Goal: Task Accomplishment & Management: Complete application form

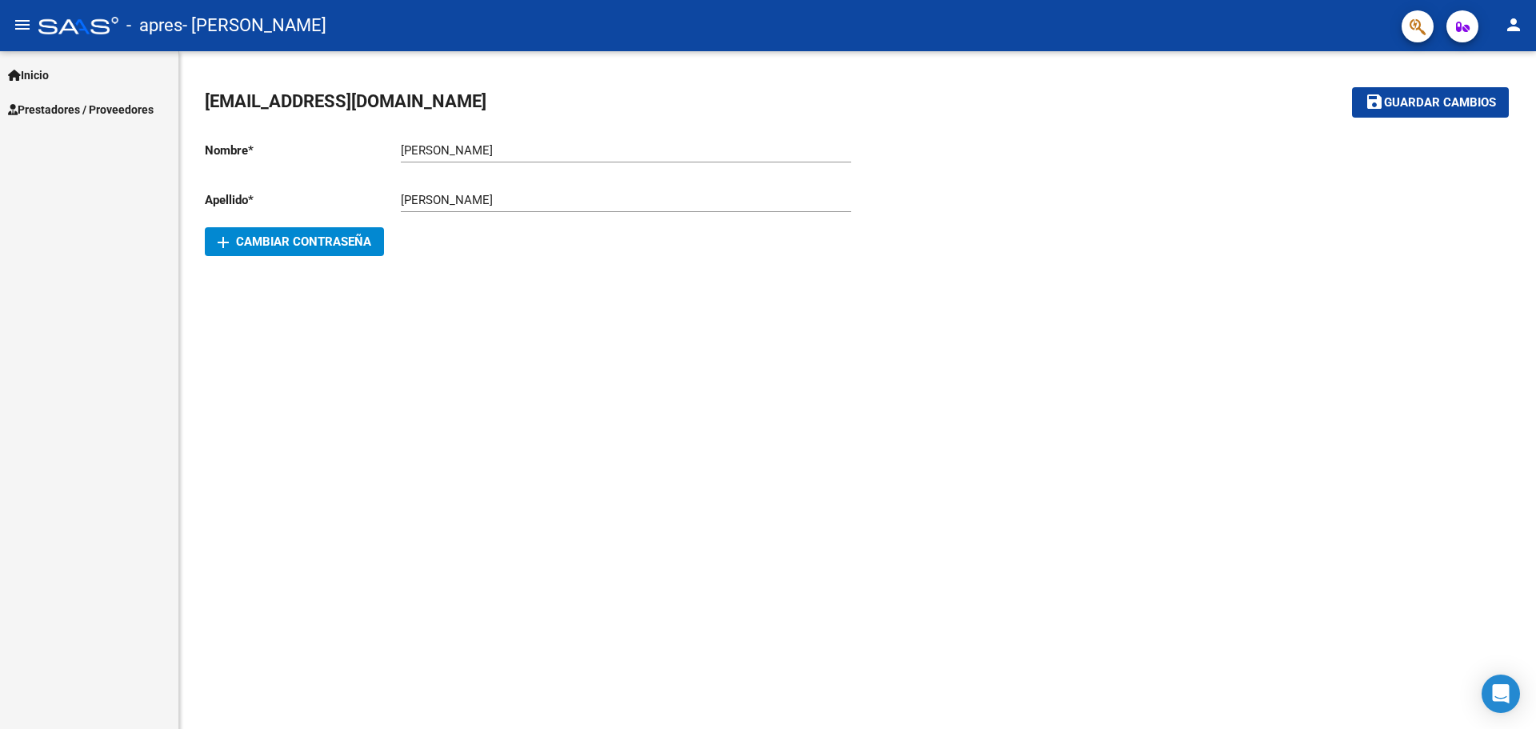
click at [90, 104] on span "Prestadores / Proveedores" at bounding box center [81, 110] width 146 height 18
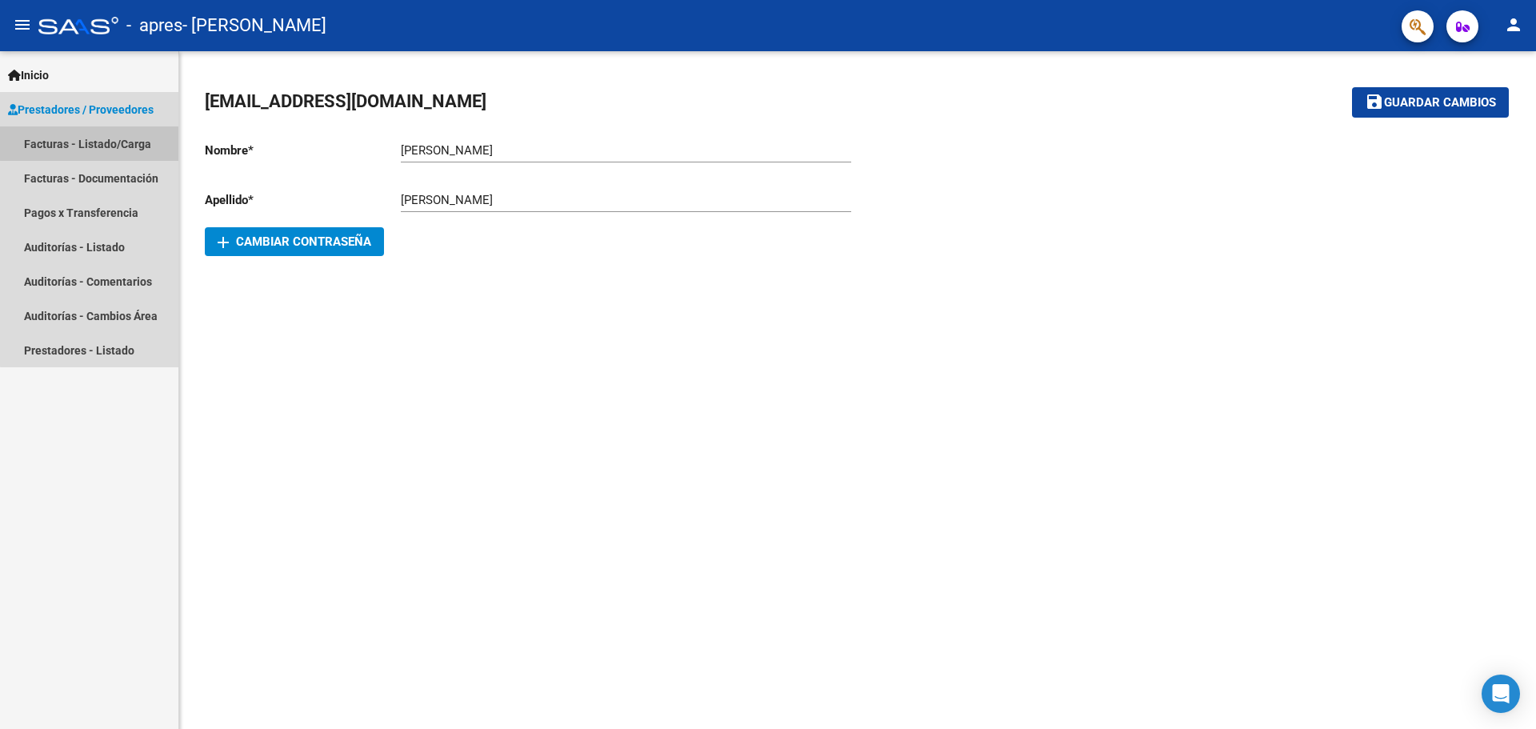
click at [114, 130] on link "Facturas - Listado/Carga" at bounding box center [89, 143] width 178 height 34
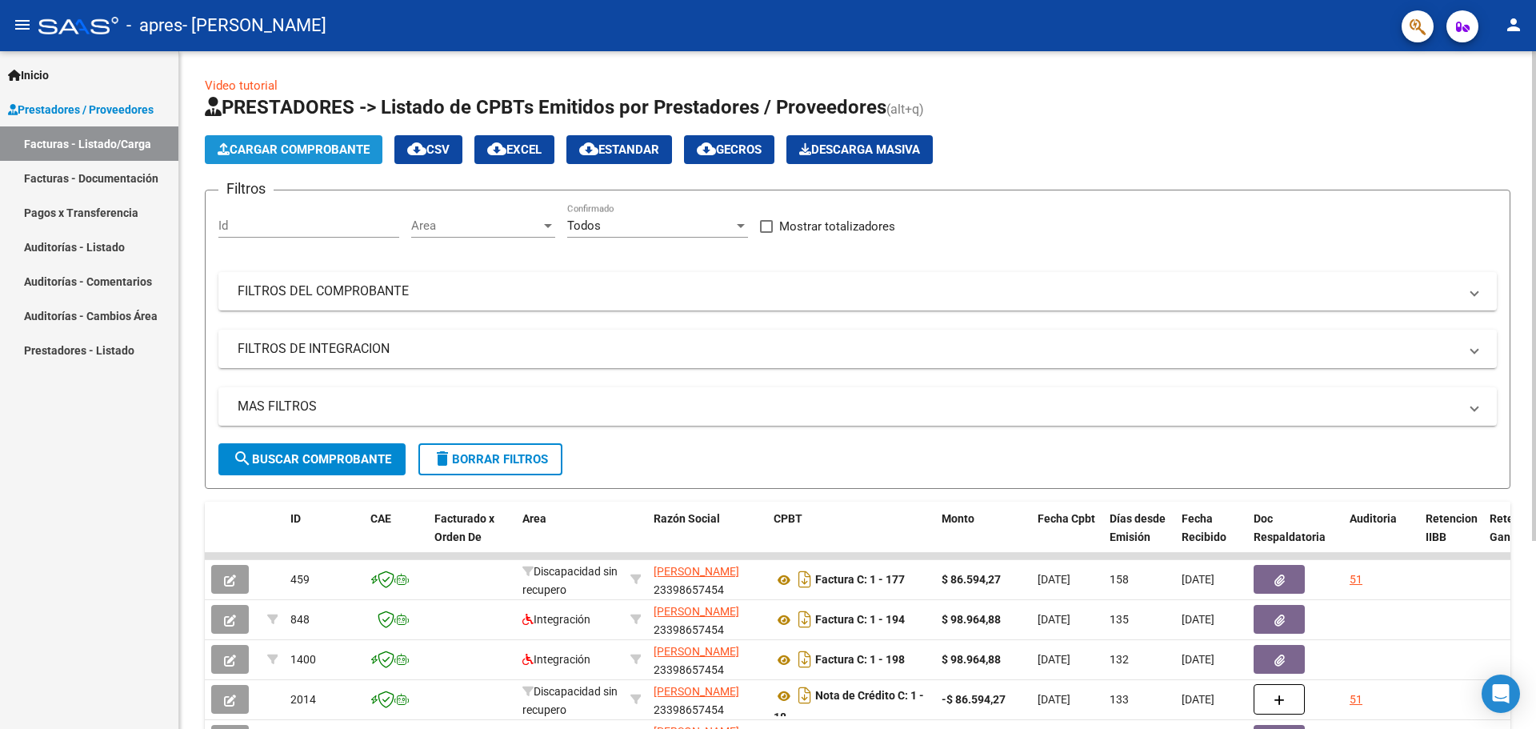
click at [321, 157] on button "Cargar Comprobante" at bounding box center [294, 149] width 178 height 29
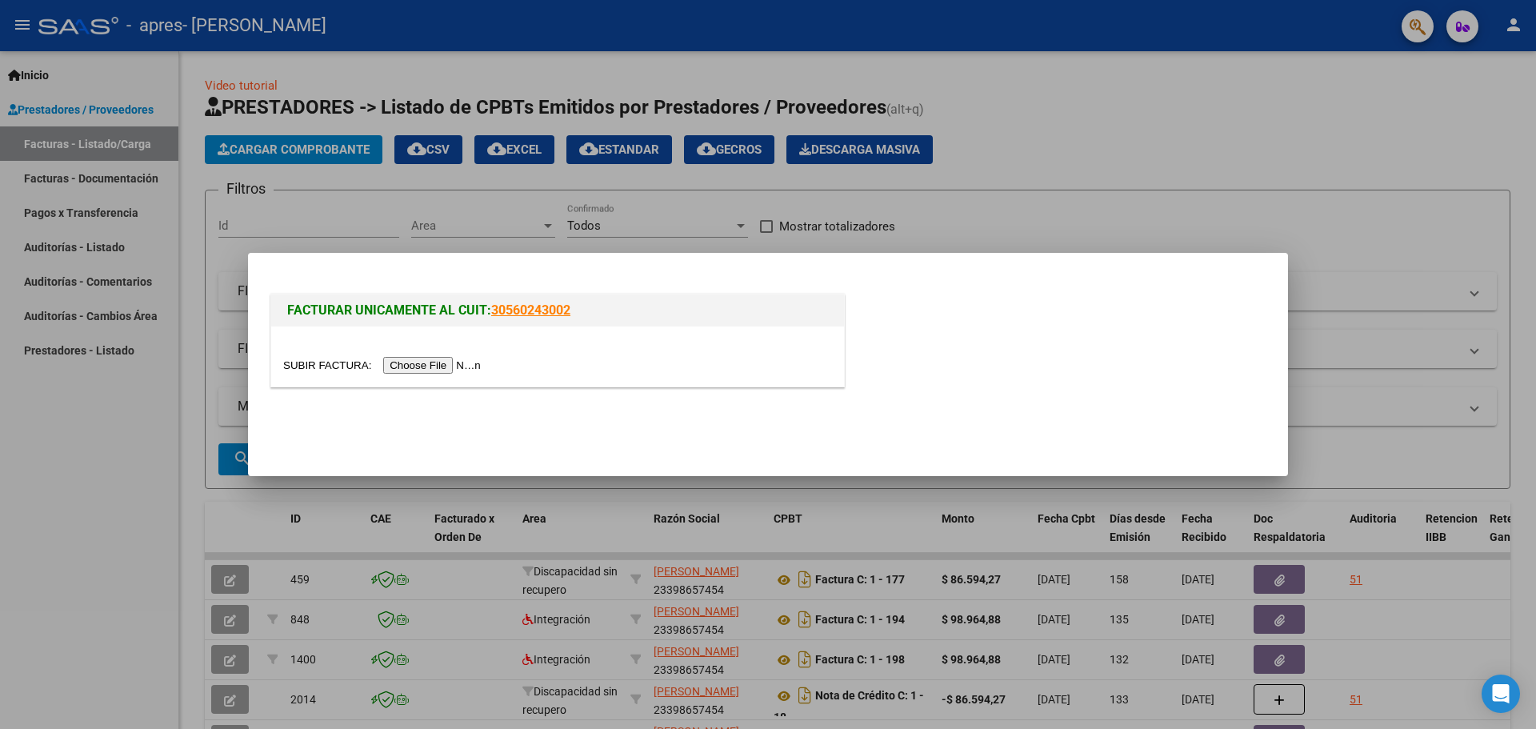
click at [413, 365] on input "file" at bounding box center [384, 365] width 202 height 17
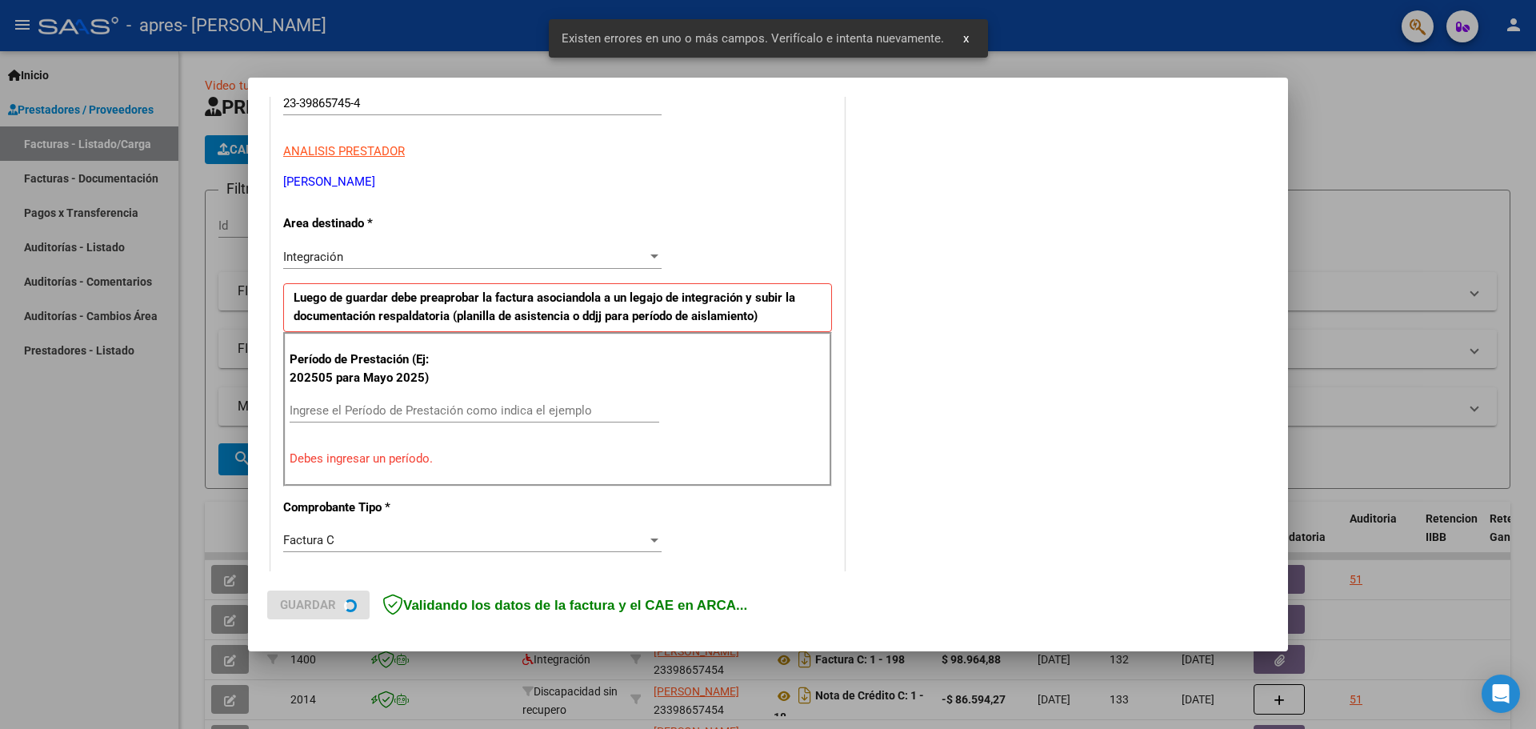
scroll to position [290, 0]
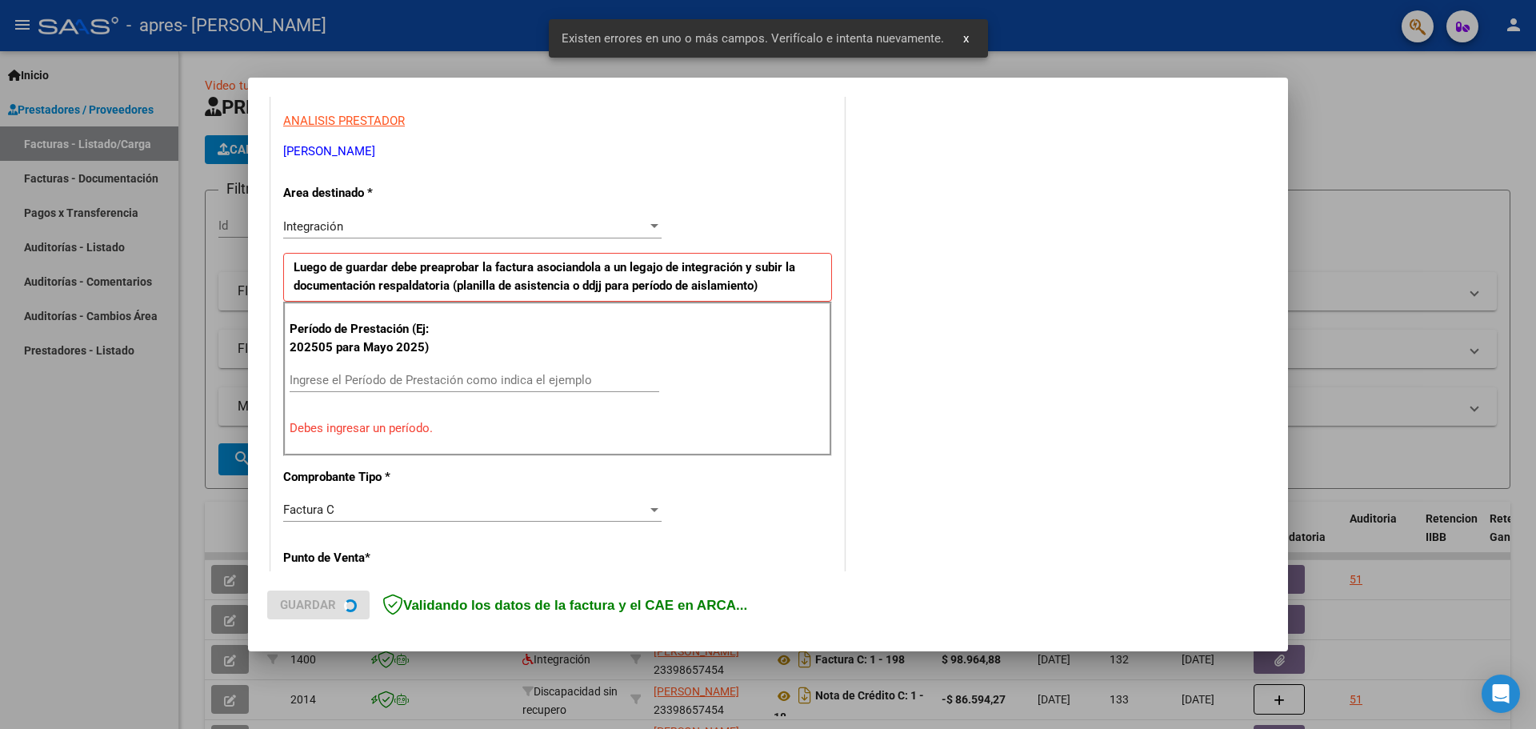
click at [413, 376] on input "Ingrese el Período de Prestación como indica el ejemplo" at bounding box center [475, 380] width 370 height 14
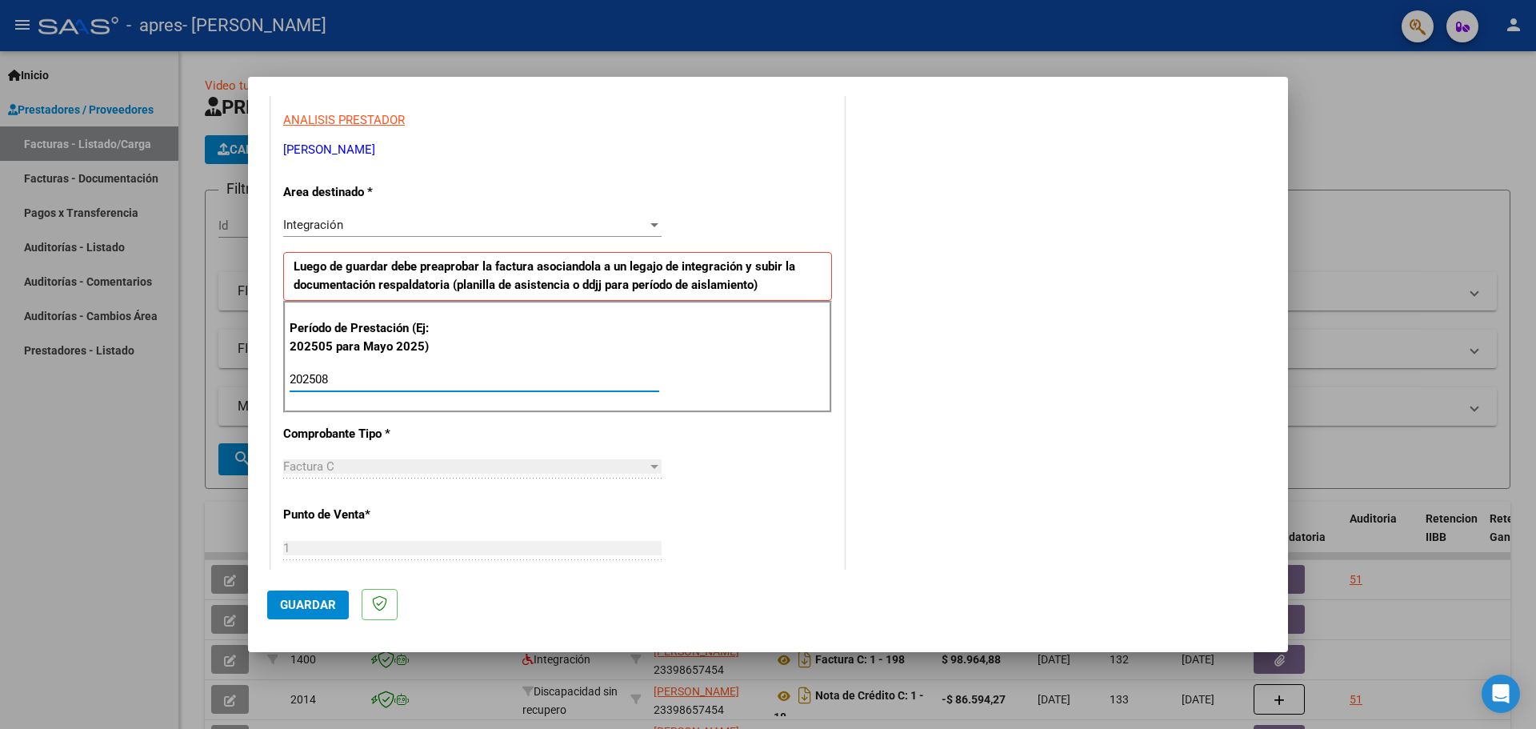
type input "202508"
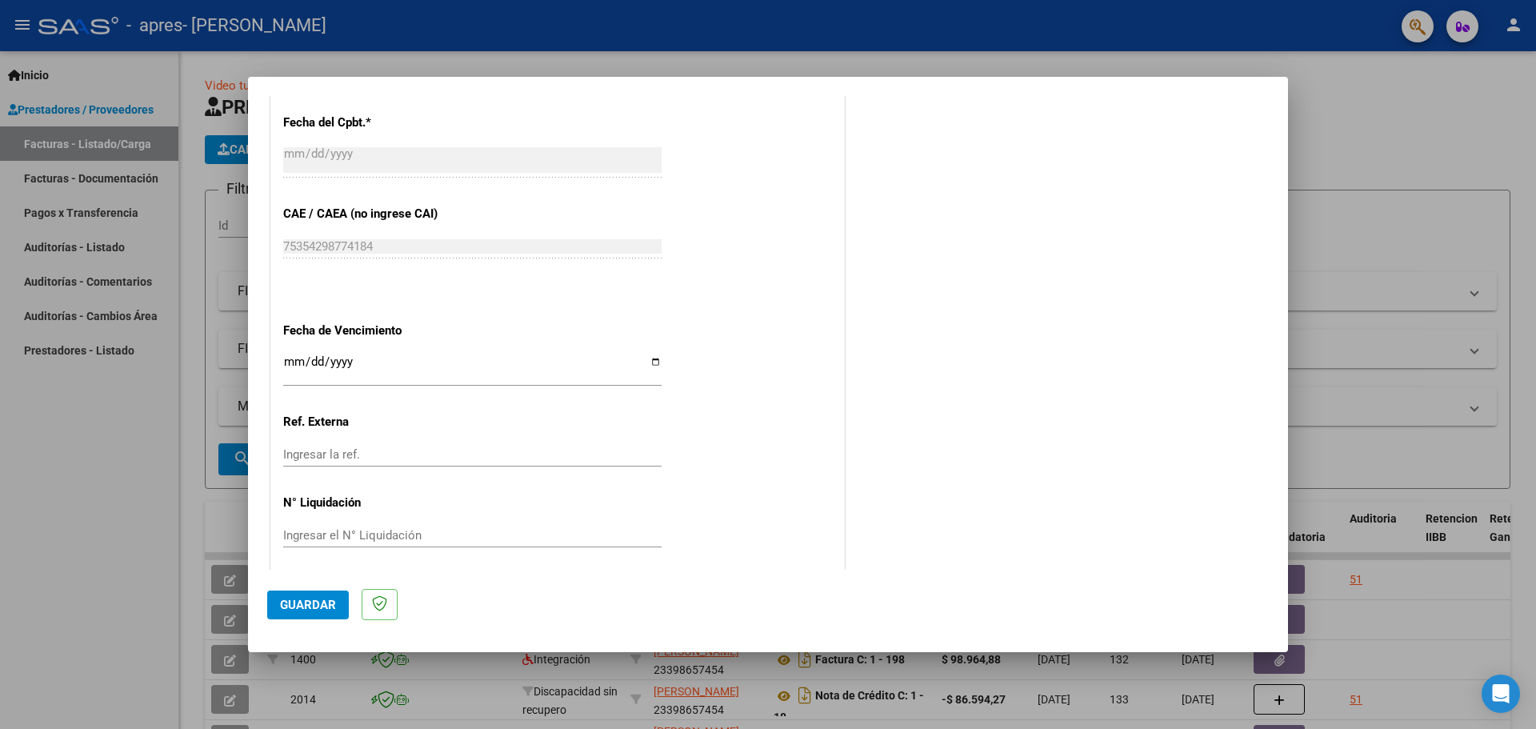
scroll to position [935, 0]
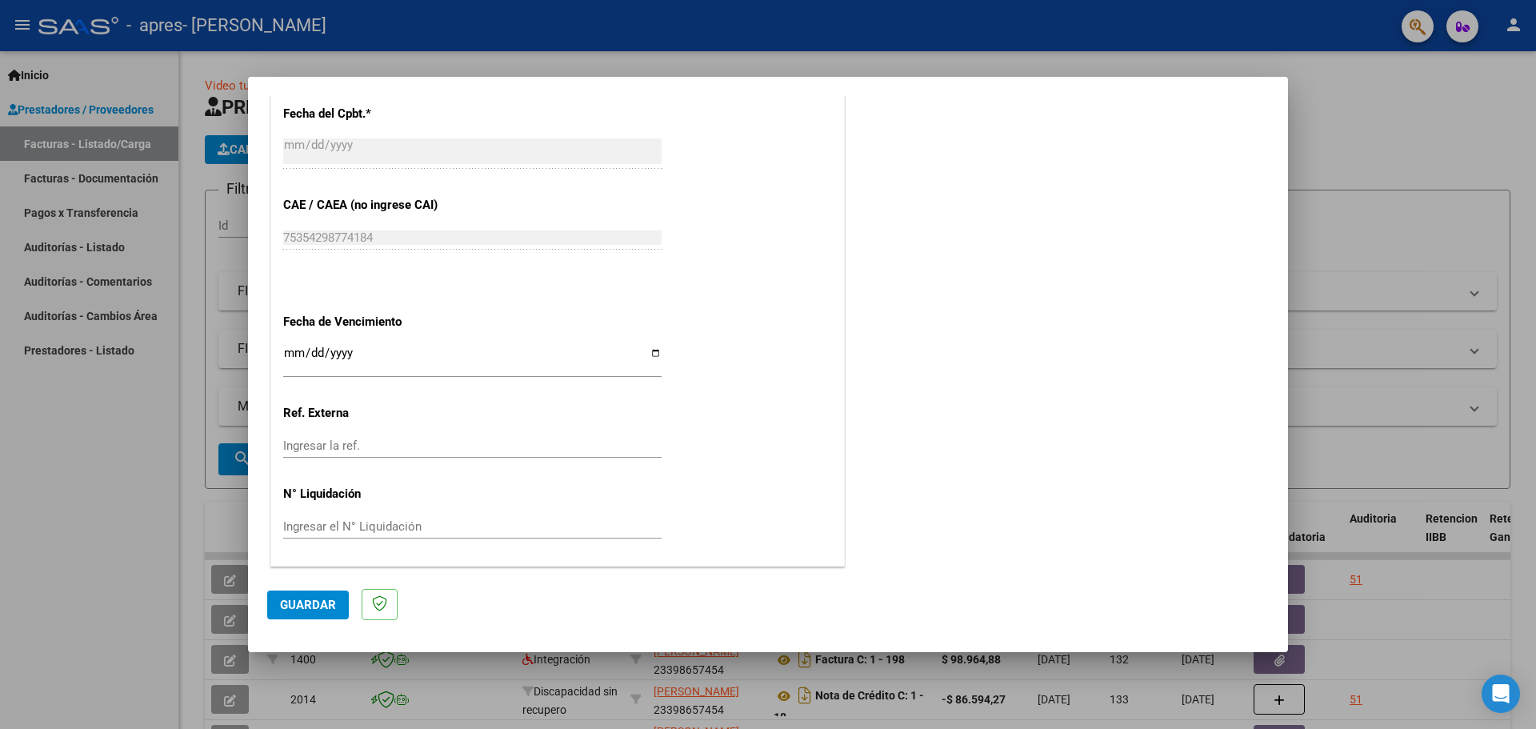
click at [651, 354] on input "Ingresar la fecha" at bounding box center [472, 360] width 379 height 26
type input "[DATE]"
click at [300, 610] on button "Guardar" at bounding box center [308, 605] width 82 height 29
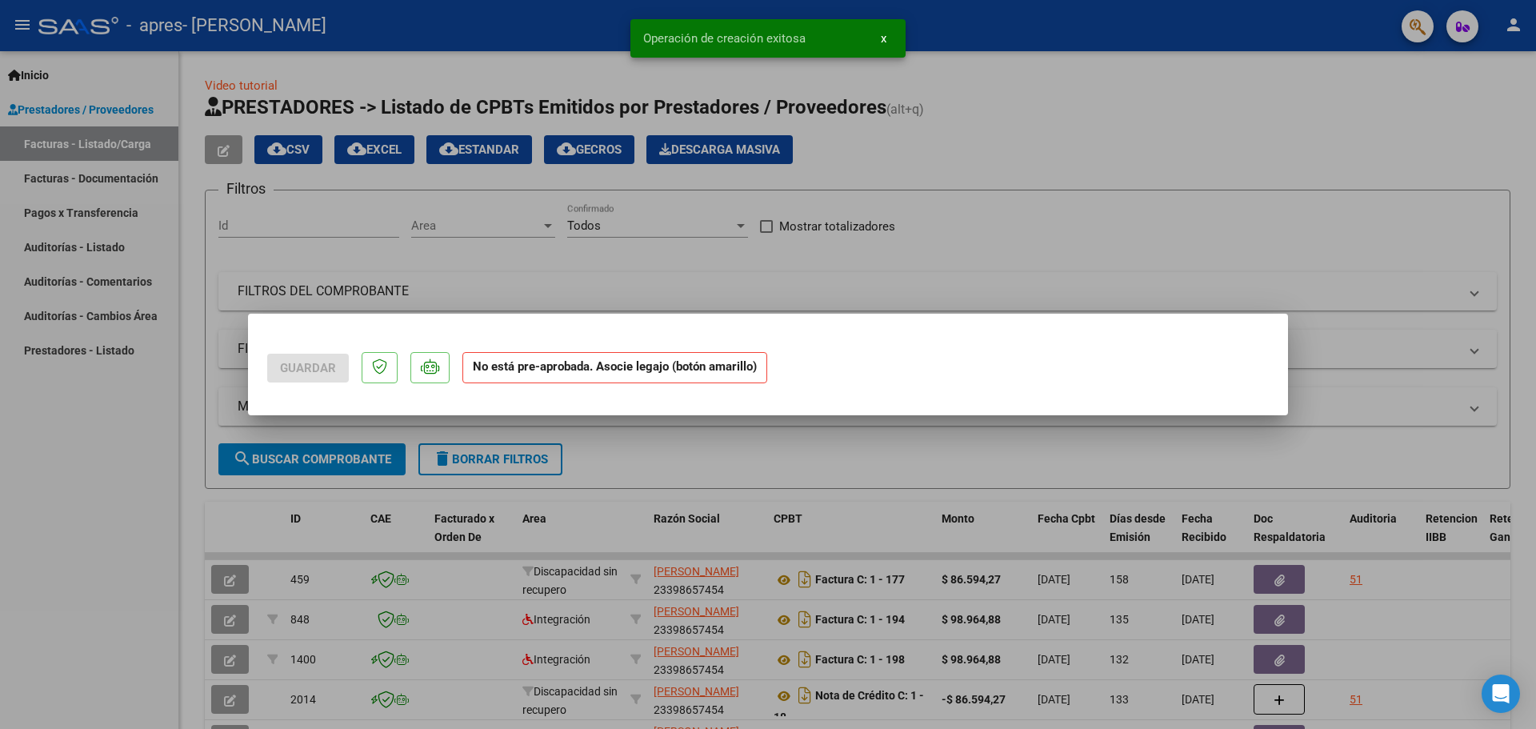
scroll to position [0, 0]
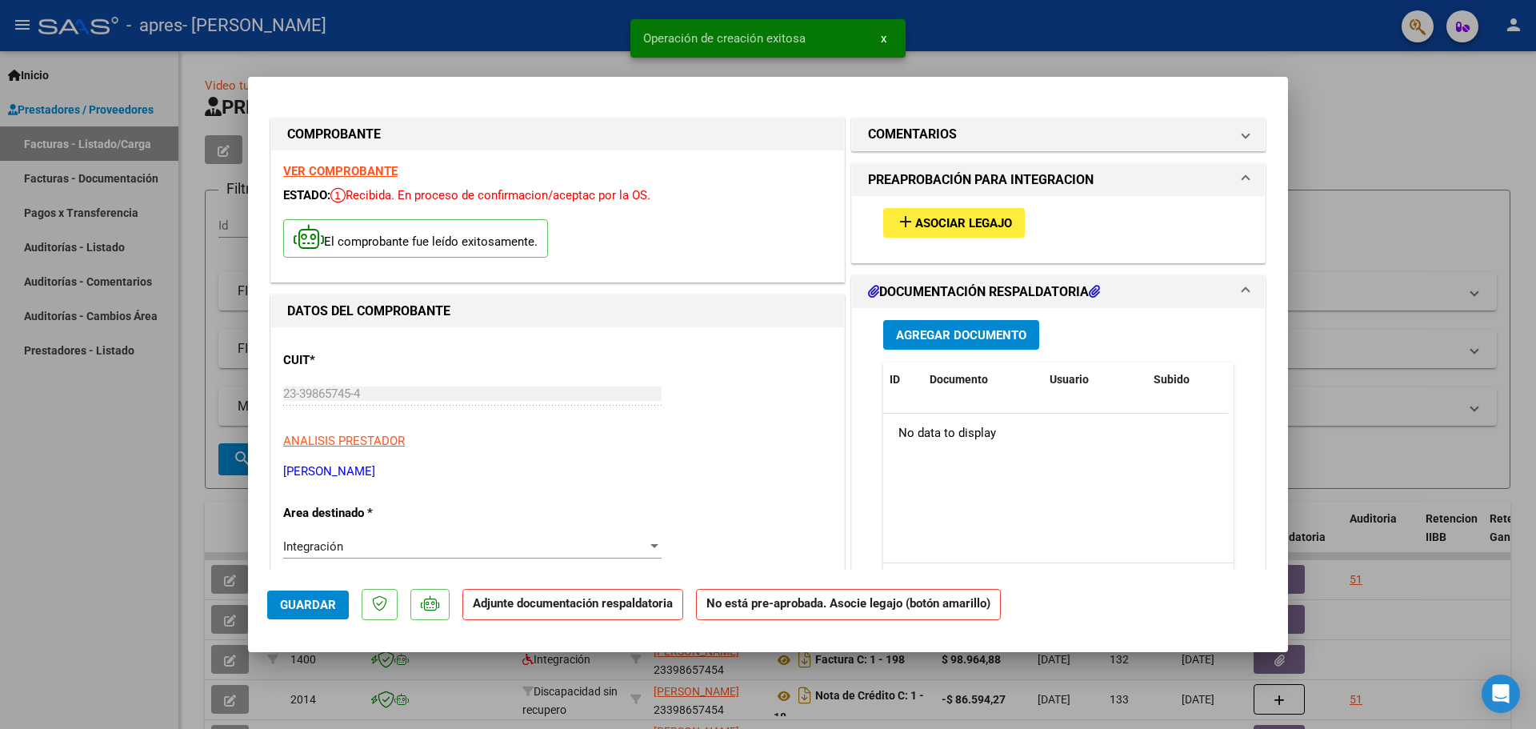
click at [930, 219] on span "Asociar Legajo" at bounding box center [963, 223] width 97 height 14
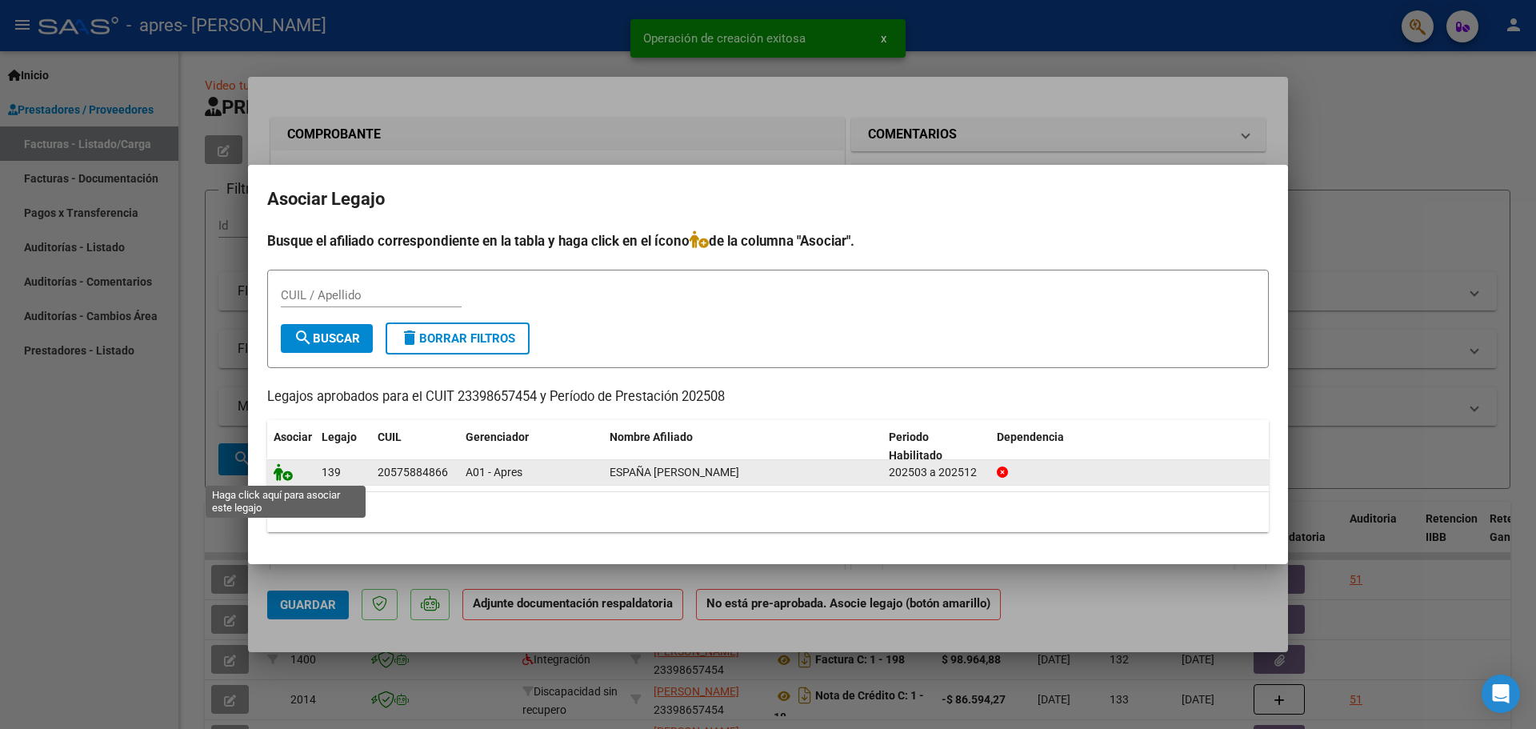
click at [282, 474] on icon at bounding box center [283, 472] width 19 height 18
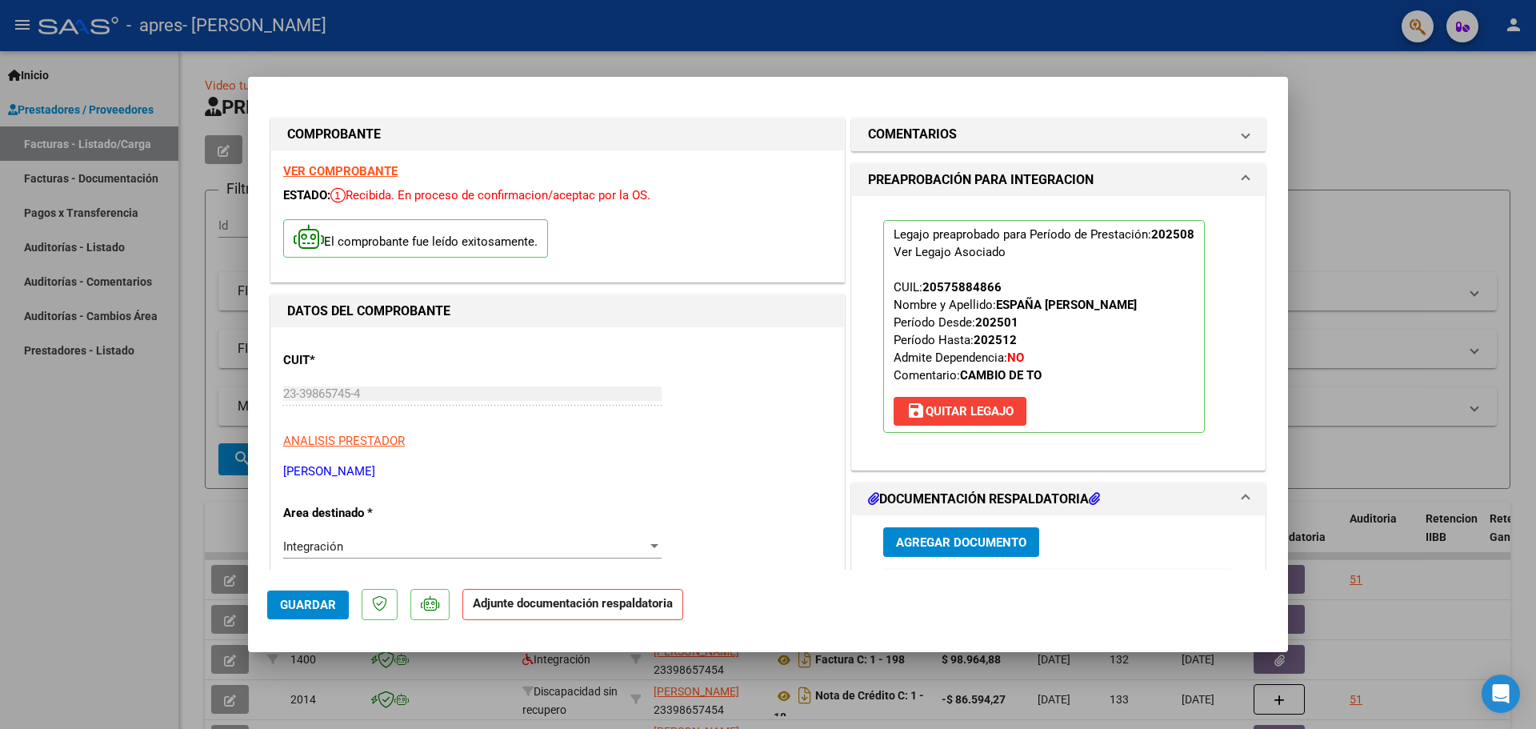
click at [955, 541] on span "Agregar Documento" at bounding box center [961, 542] width 130 height 14
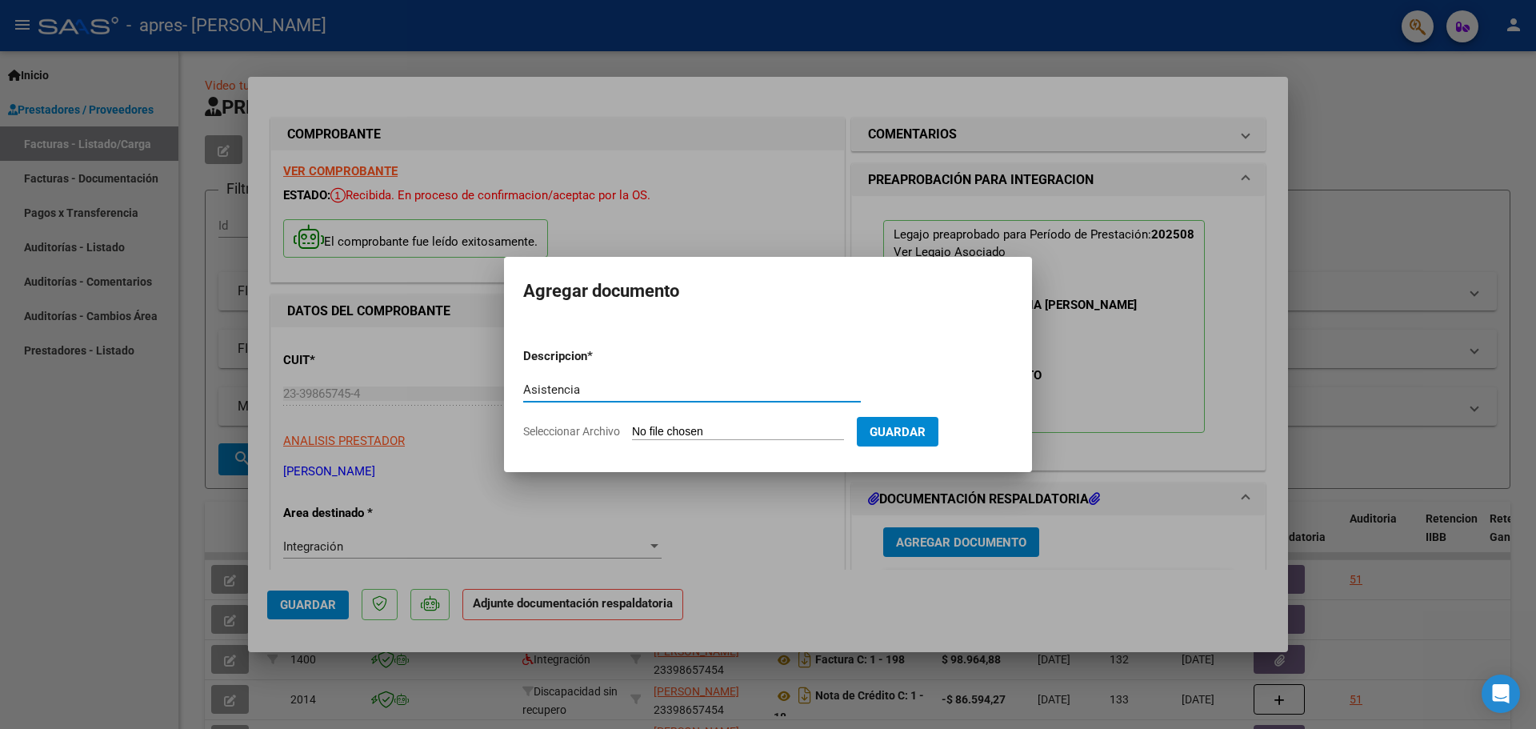
type input "Asistencia"
click at [669, 427] on input "Seleccionar Archivo" at bounding box center [738, 432] width 212 height 15
type input "C:\fakepath\planilla [PERSON_NAME][DATE].pdf"
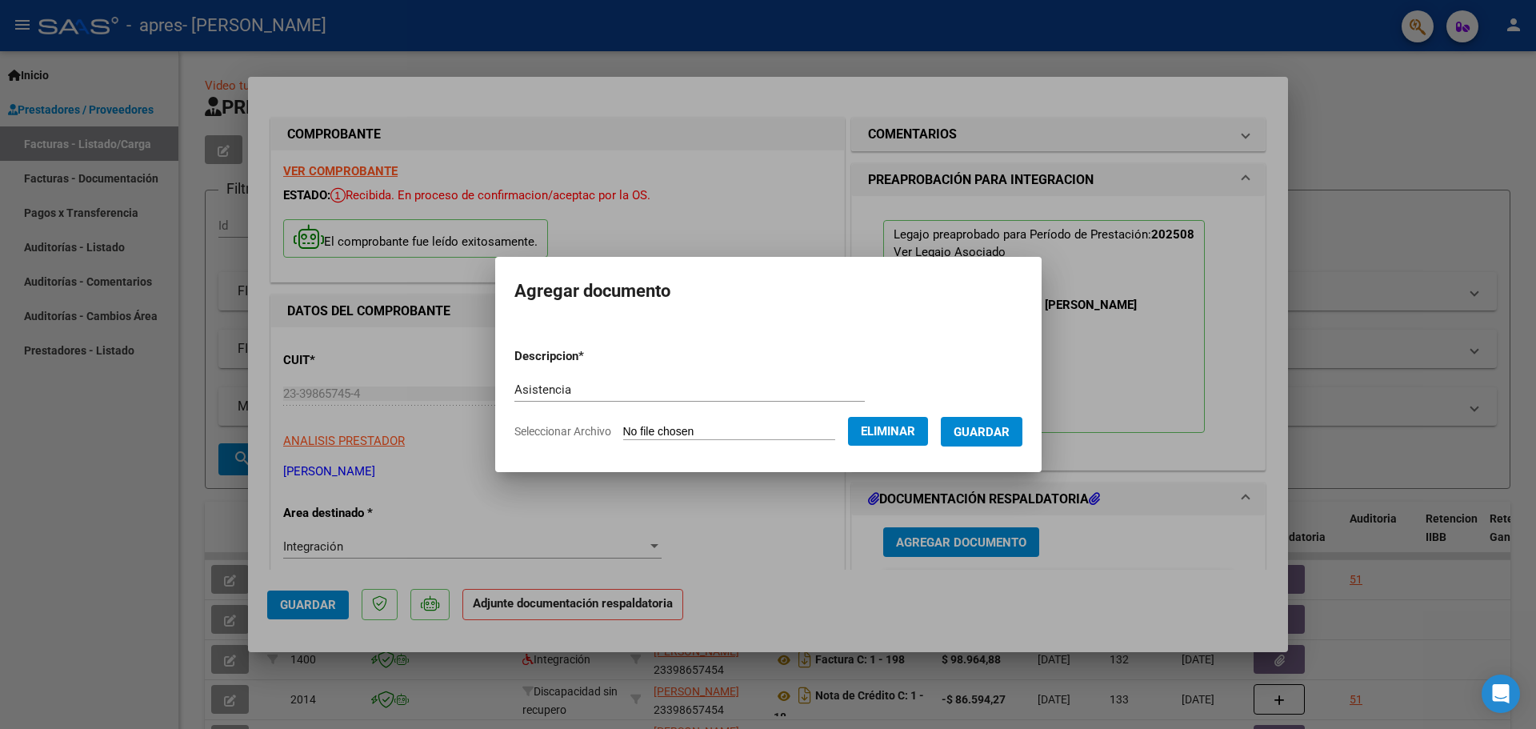
click at [999, 431] on span "Guardar" at bounding box center [982, 432] width 56 height 14
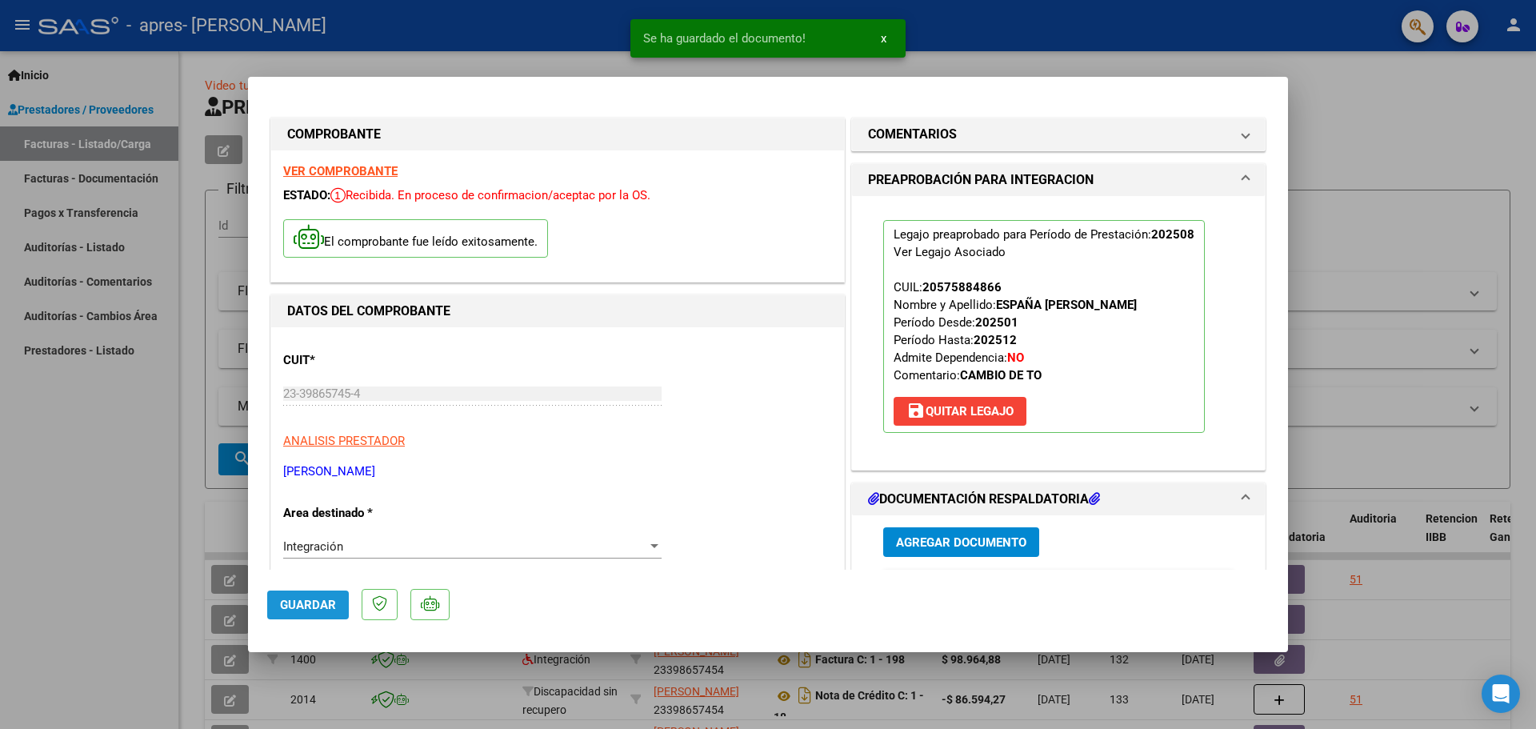
click at [319, 604] on span "Guardar" at bounding box center [308, 605] width 56 height 14
click at [166, 481] on div at bounding box center [768, 364] width 1536 height 729
type input "$ 0,00"
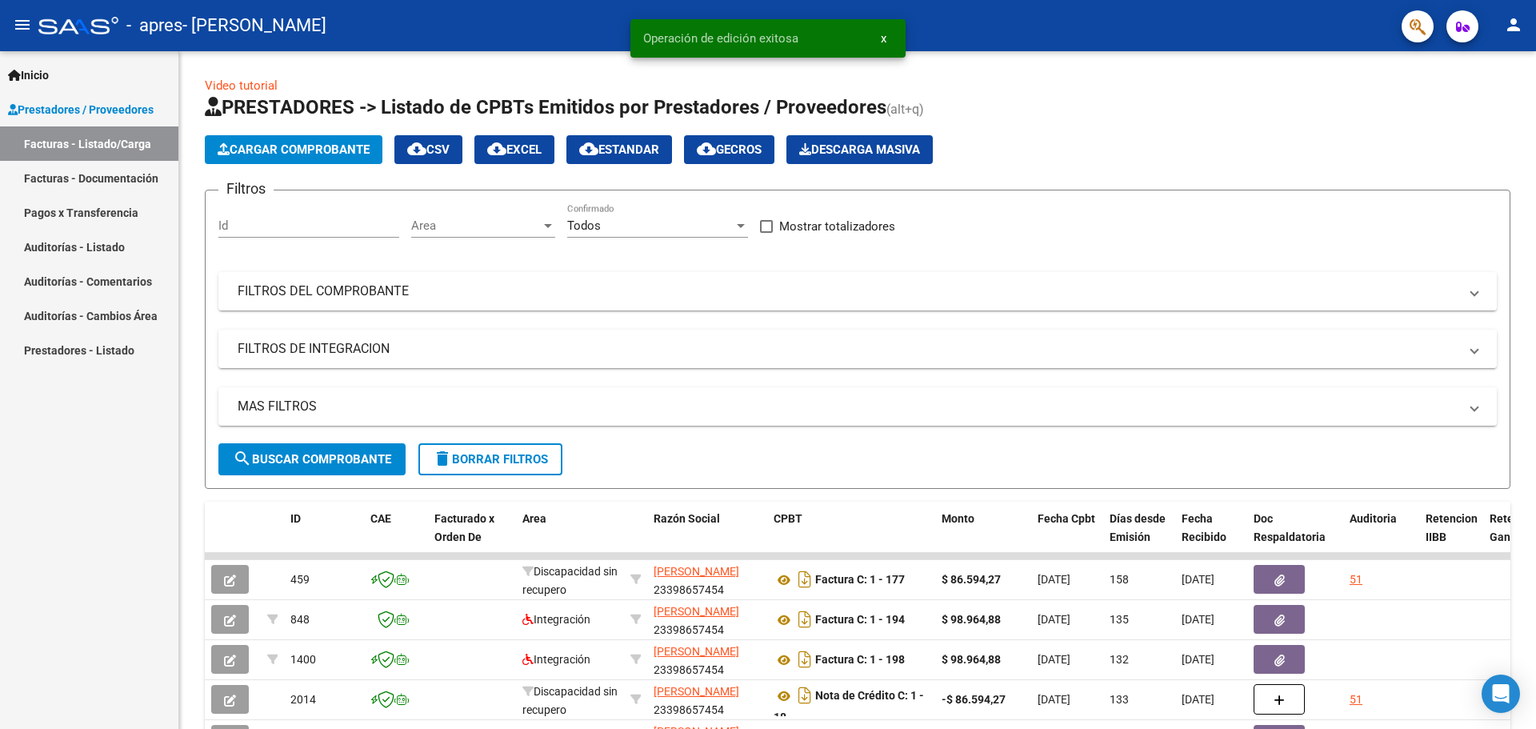
click at [1512, 30] on mat-icon "person" at bounding box center [1513, 24] width 19 height 19
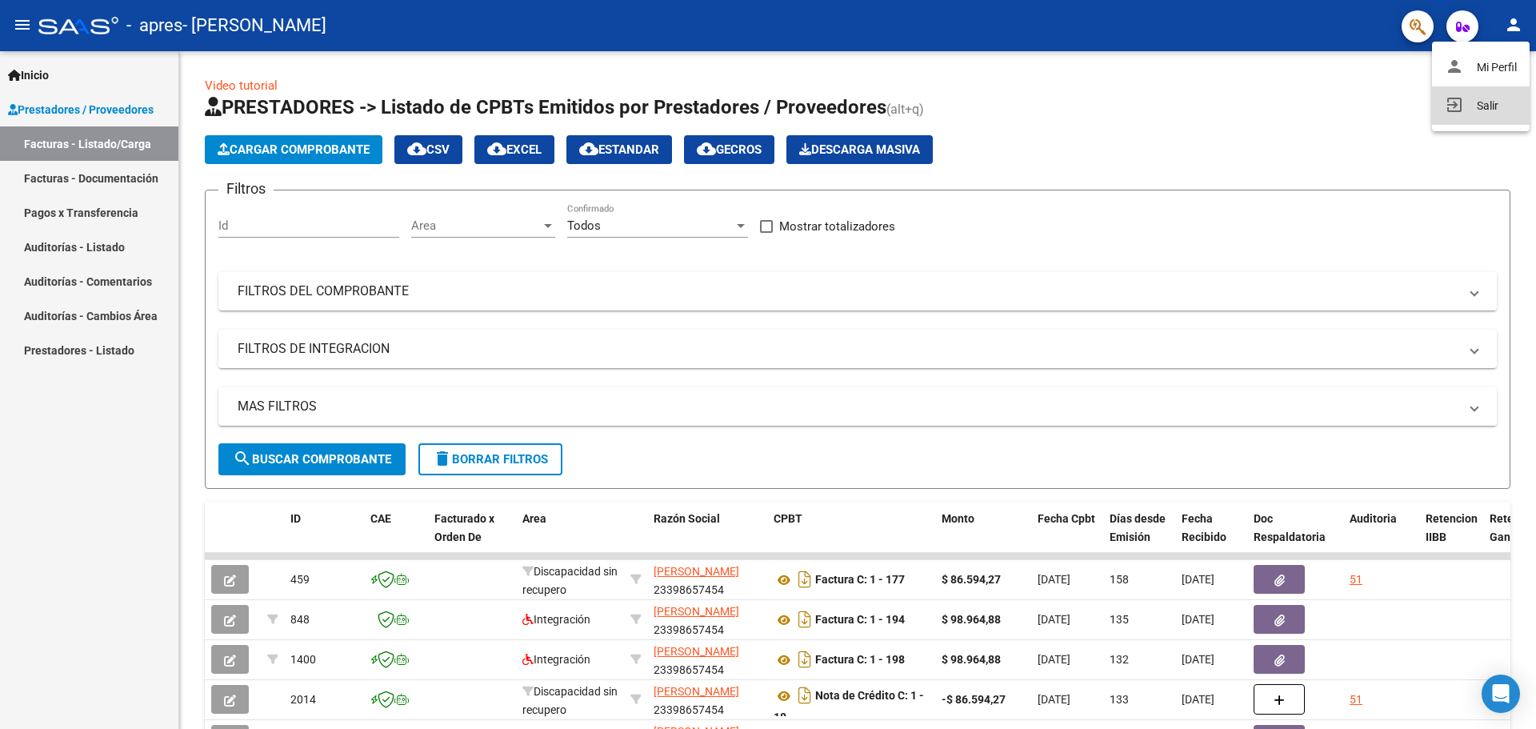
click at [1464, 104] on button "exit_to_app Salir" at bounding box center [1481, 105] width 98 height 38
